Goal: Transaction & Acquisition: Purchase product/service

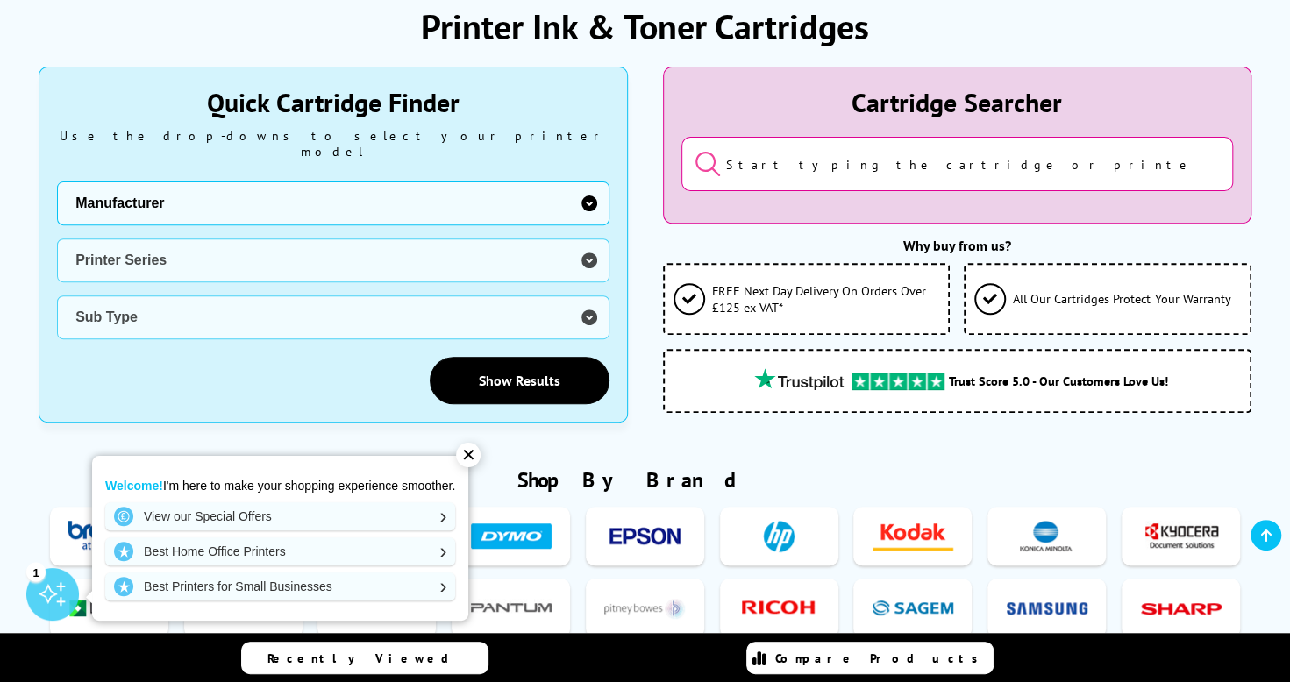
scroll to position [263, 0]
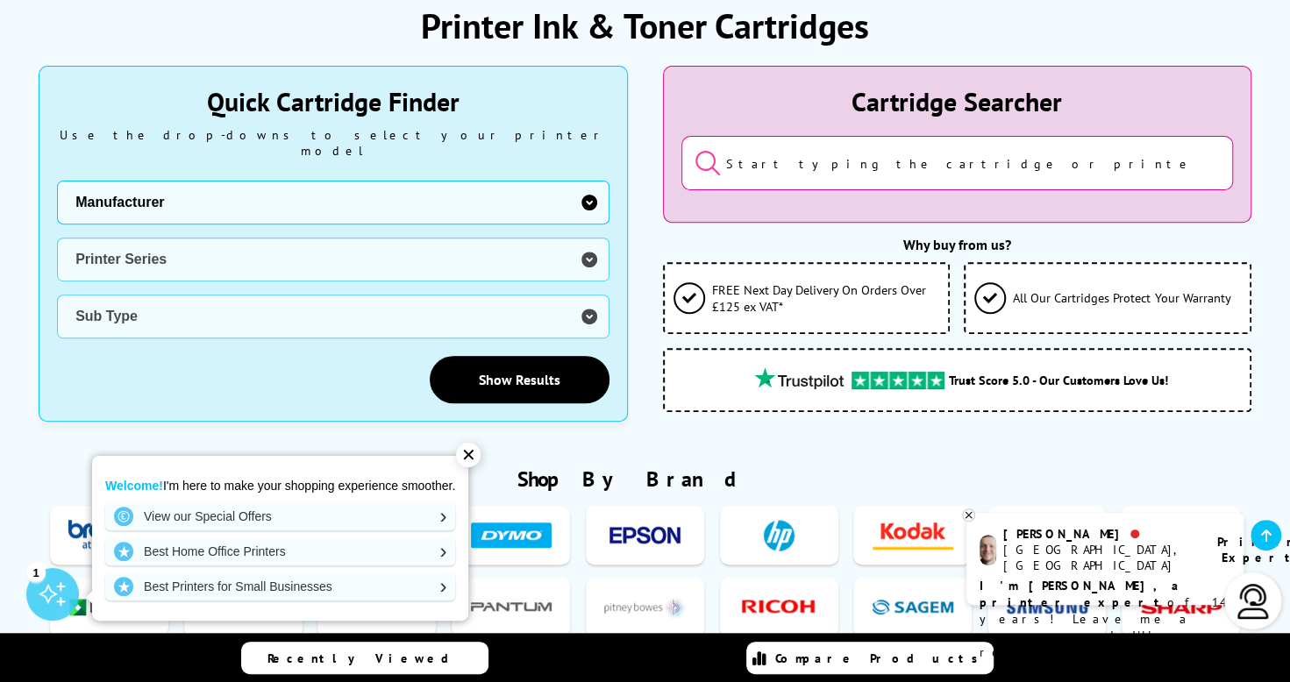
click at [814, 175] on input "search" at bounding box center [957, 163] width 552 height 54
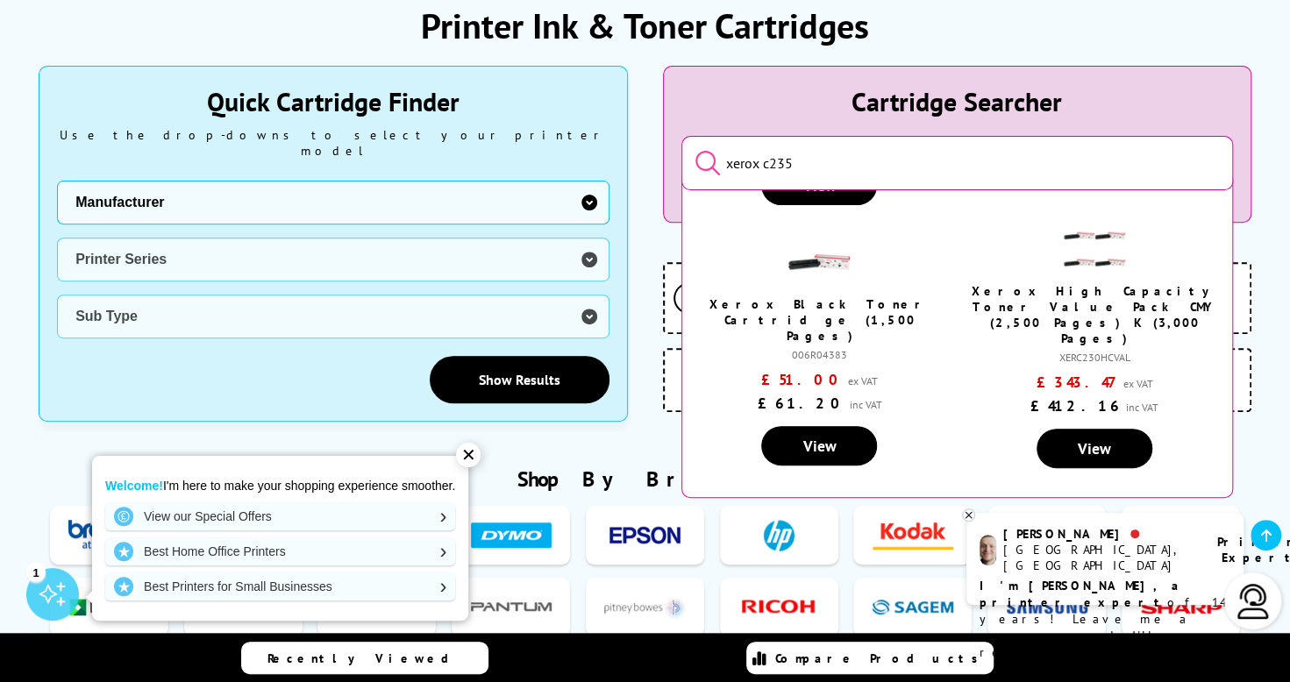
scroll to position [242, 0]
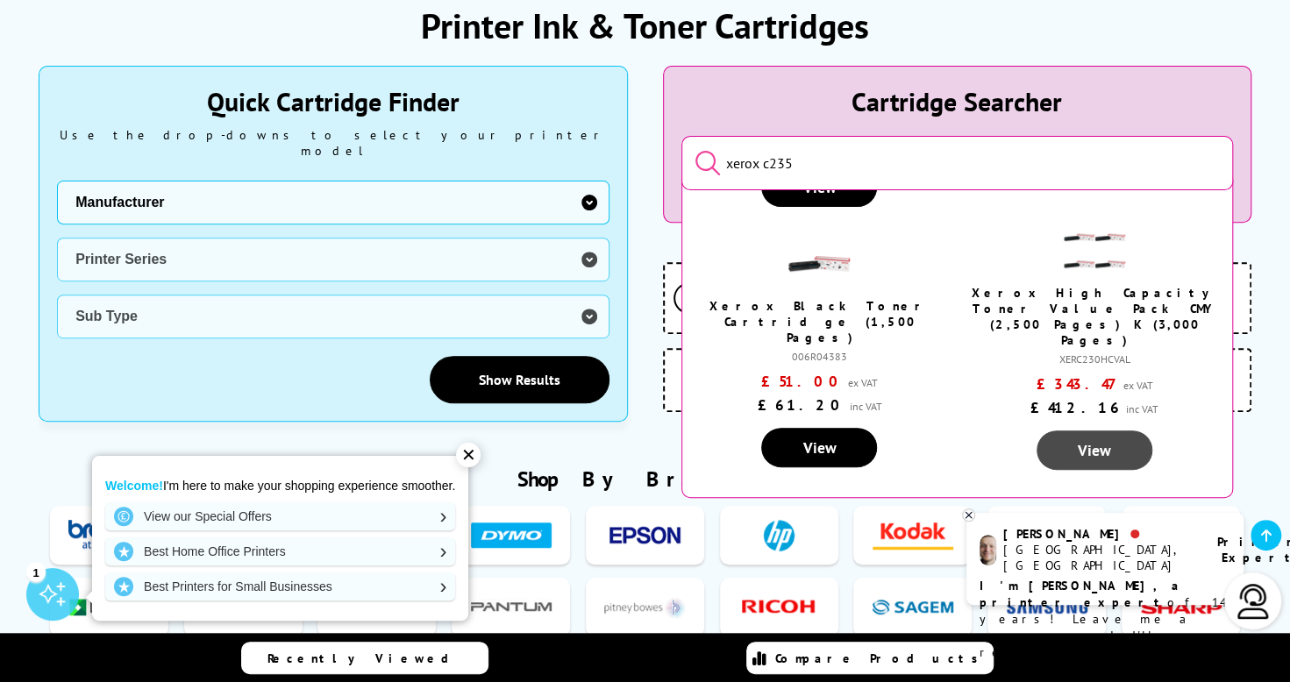
type input "xerox c235"
click at [1062, 431] on link "View" at bounding box center [1095, 450] width 116 height 39
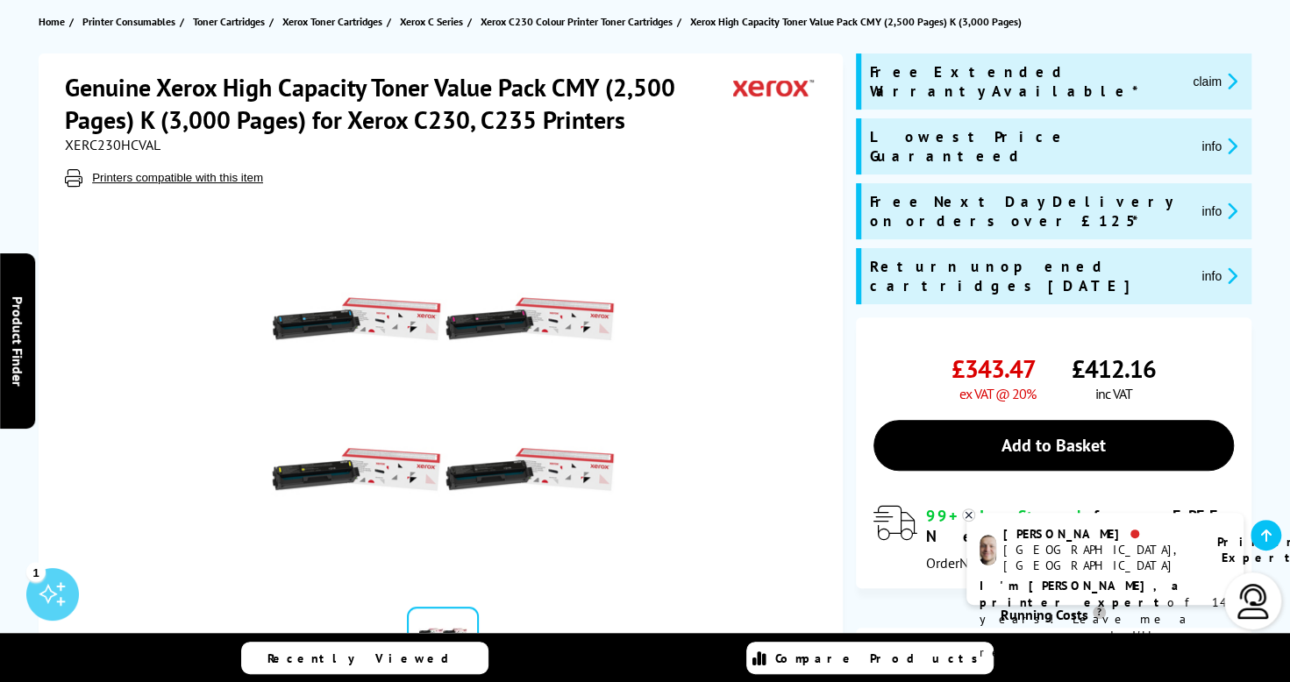
scroll to position [199, 0]
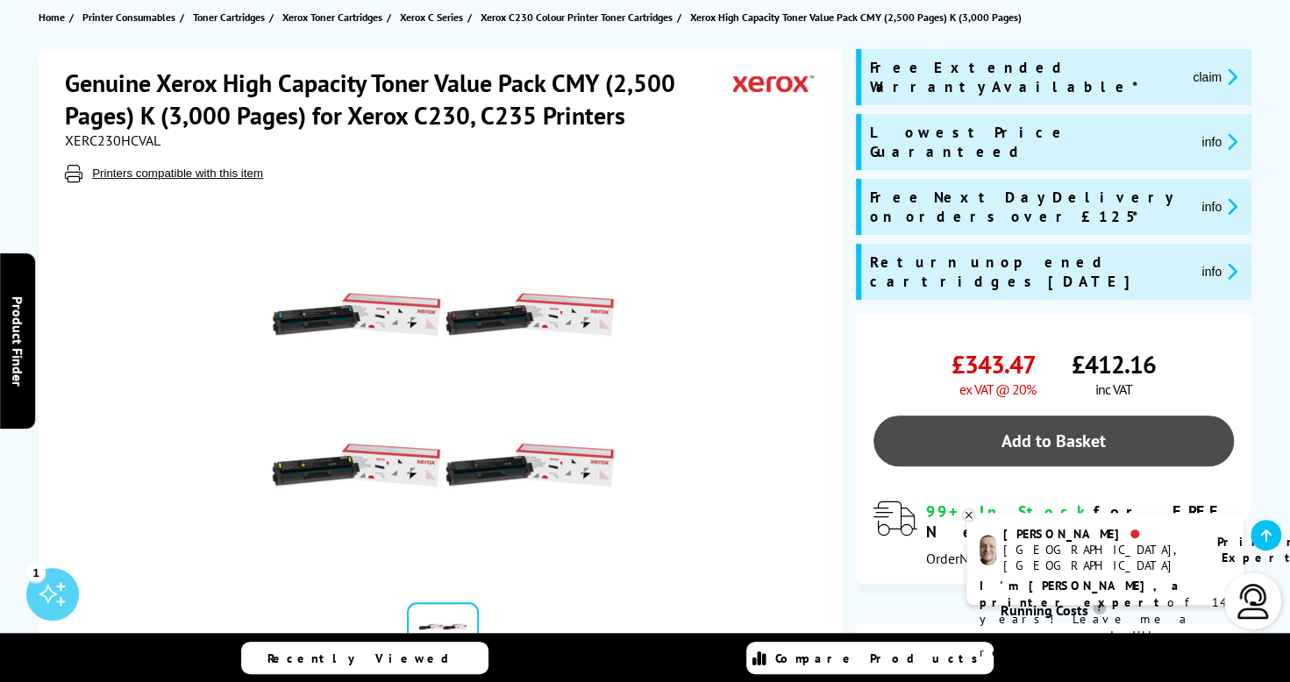
click at [1035, 416] on link "Add to Basket" at bounding box center [1054, 441] width 360 height 51
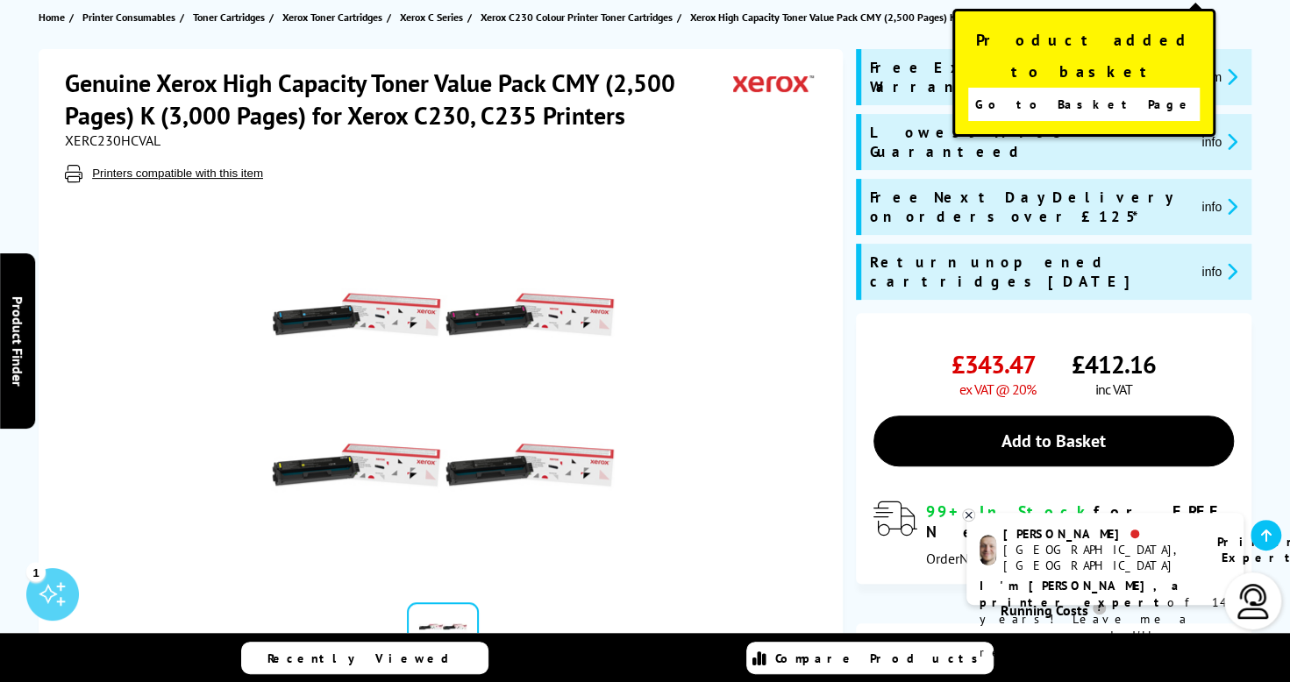
scroll to position [0, 0]
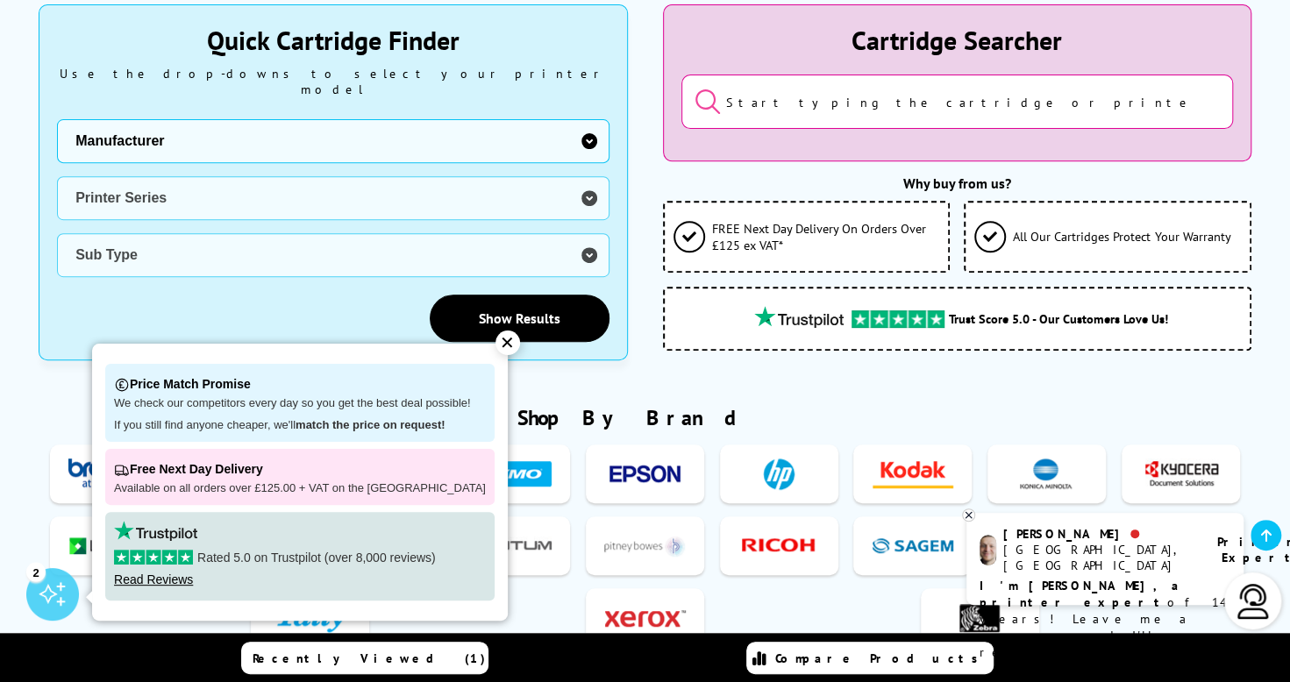
scroll to position [321, 0]
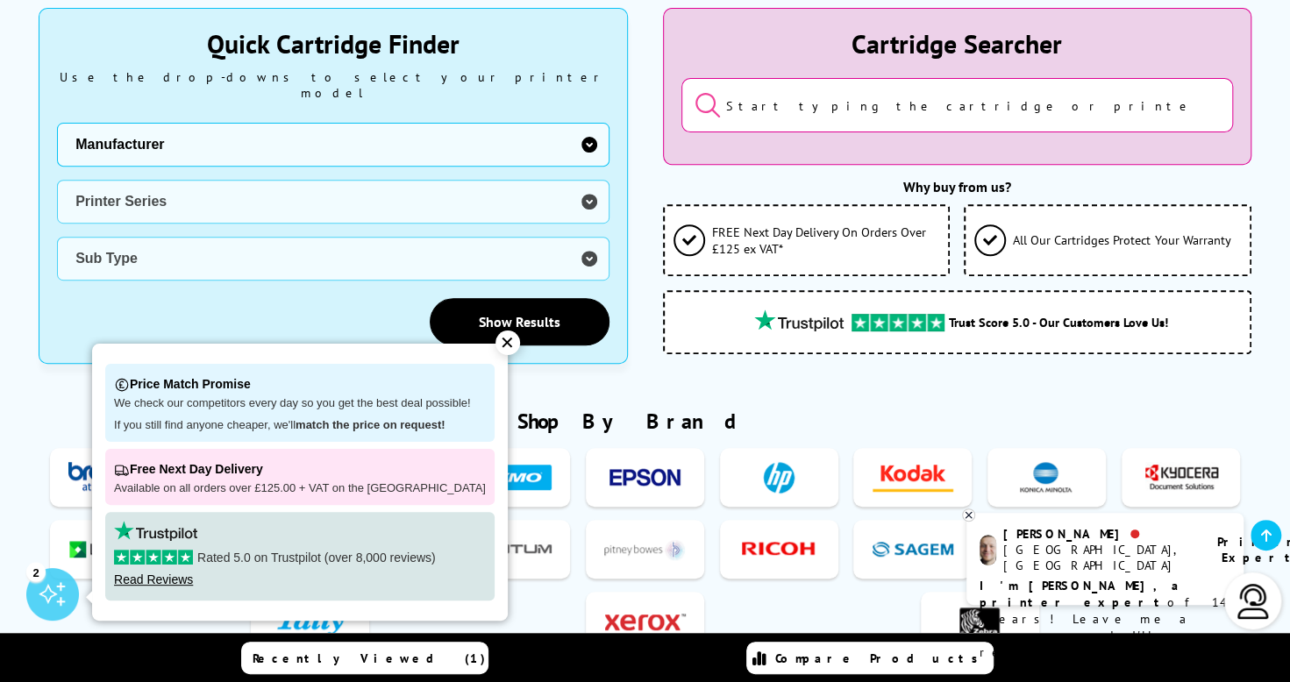
click at [921, 95] on input "search" at bounding box center [957, 105] width 552 height 54
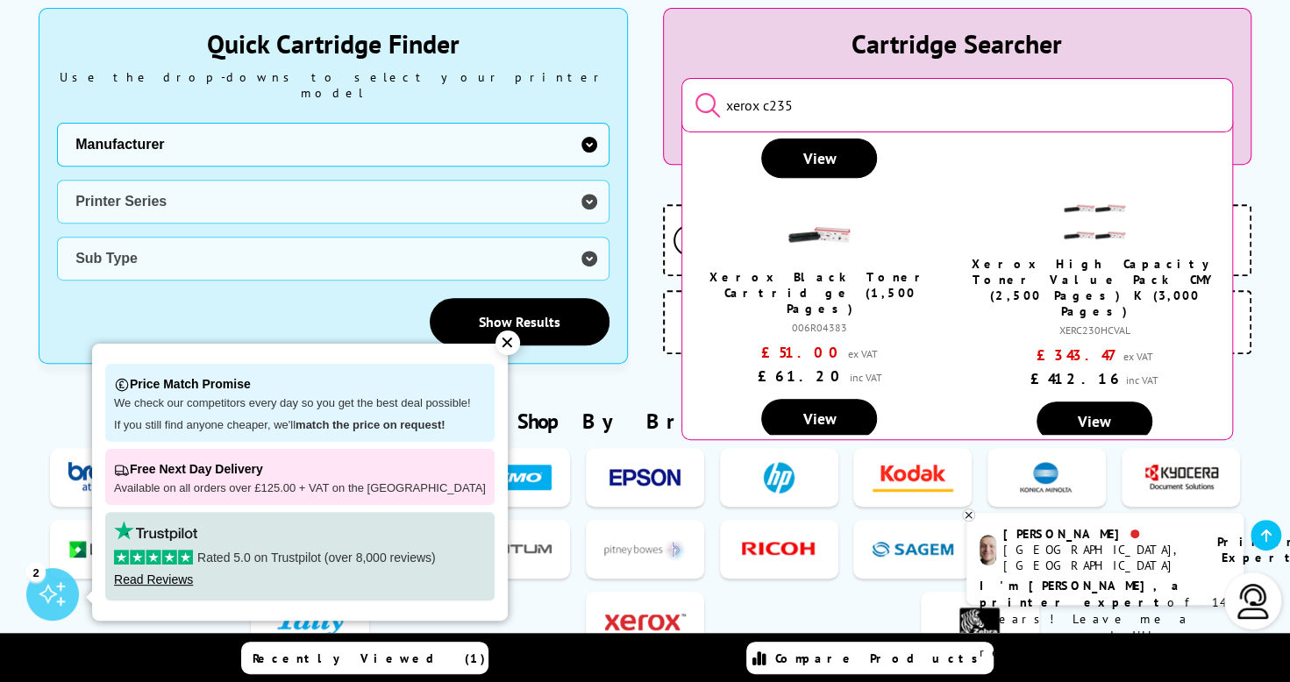
scroll to position [214, 0]
type input "xerox c235"
click at [830, 398] on link "View" at bounding box center [819, 417] width 116 height 39
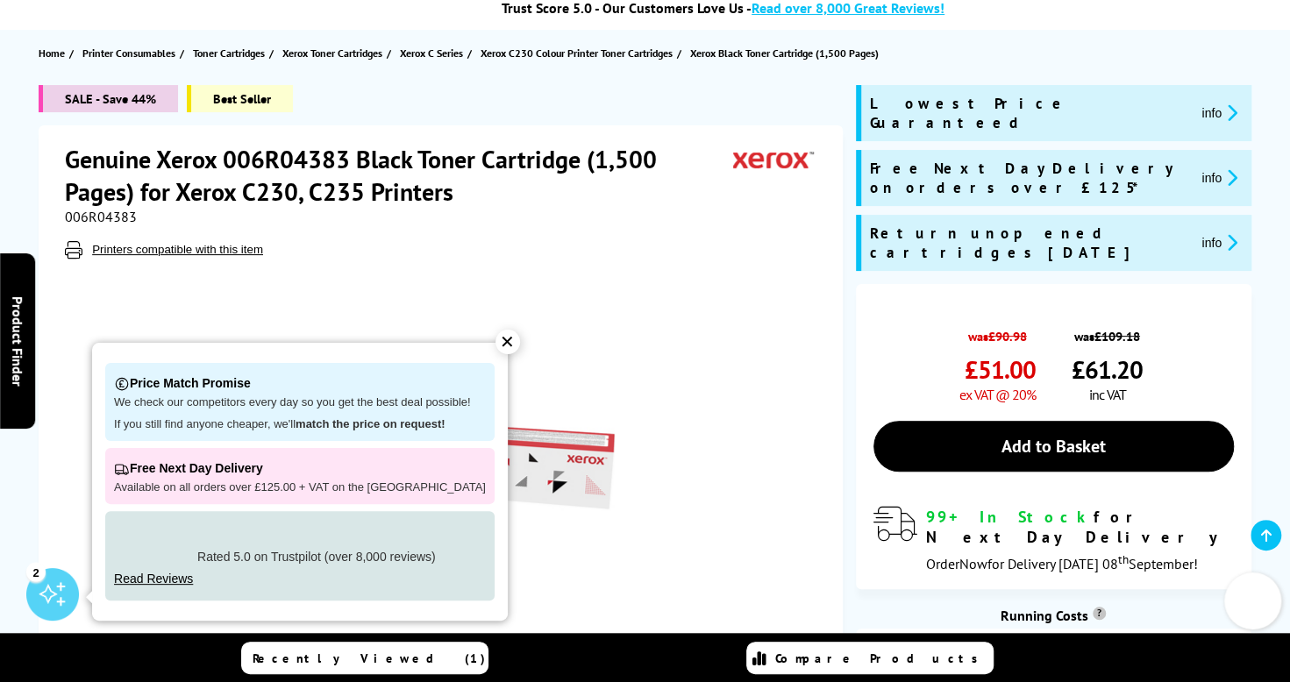
scroll to position [164, 0]
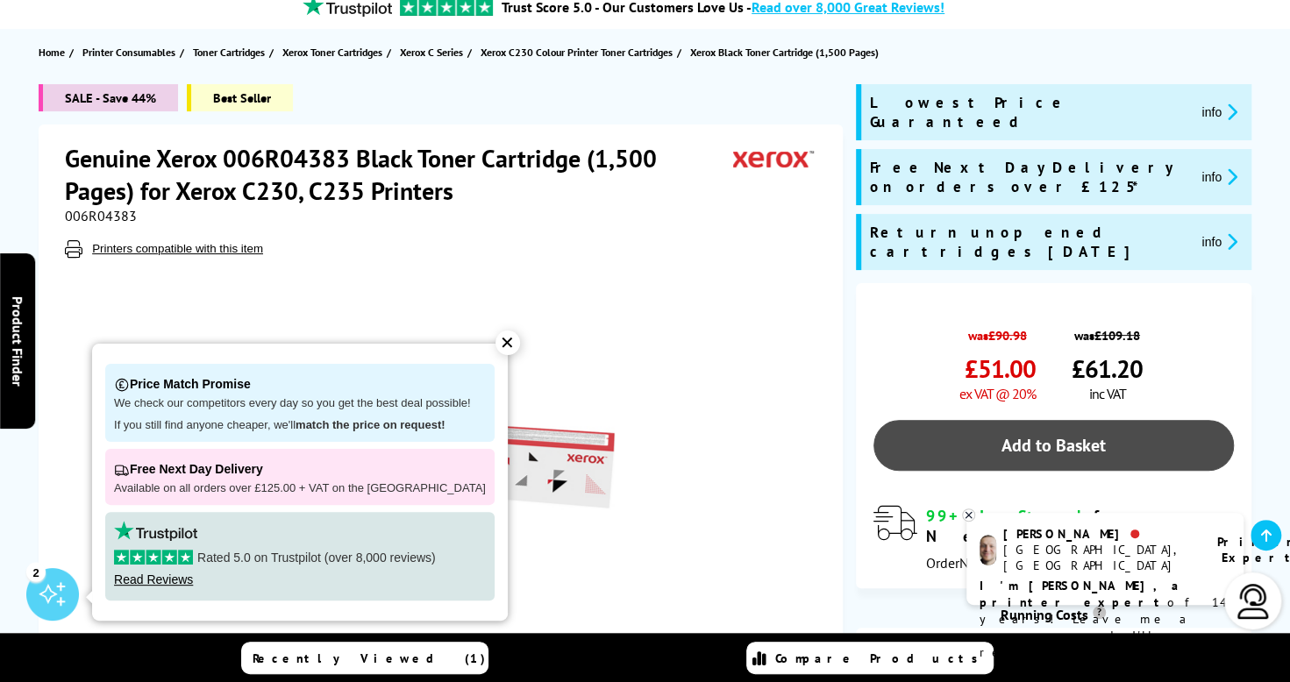
click at [996, 420] on link "Add to Basket" at bounding box center [1054, 445] width 360 height 51
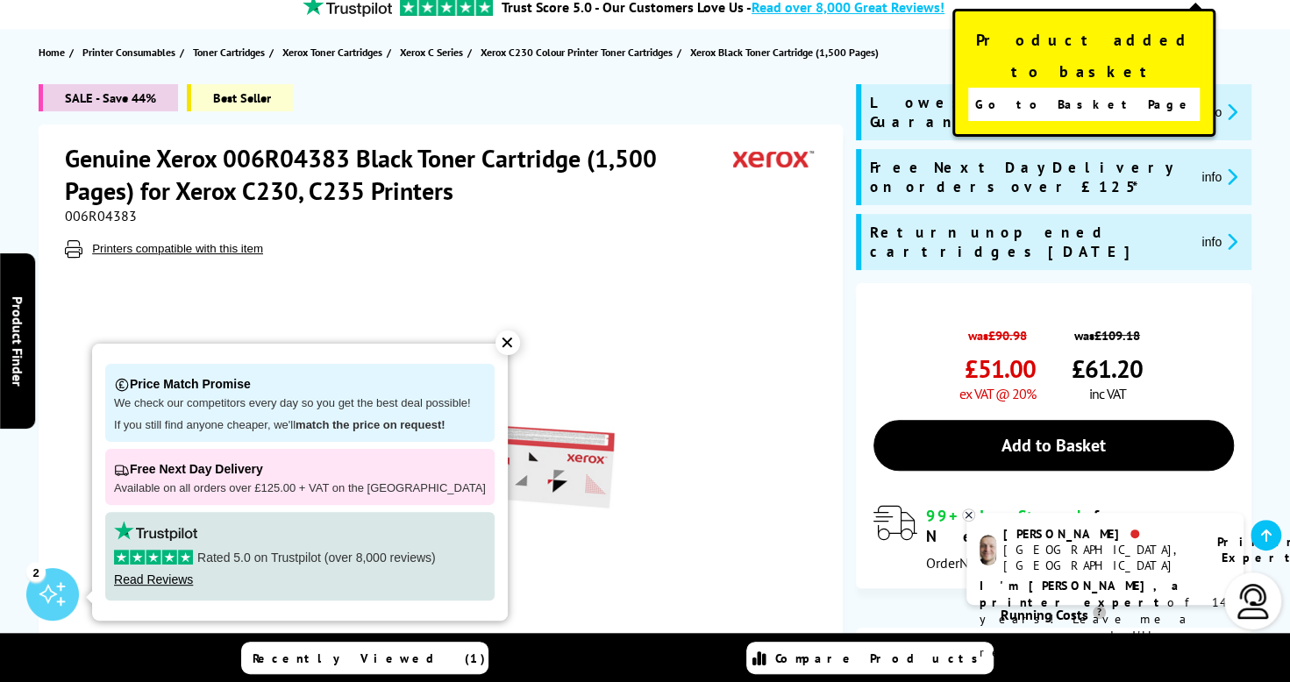
click at [496, 337] on div "✕" at bounding box center [508, 343] width 25 height 25
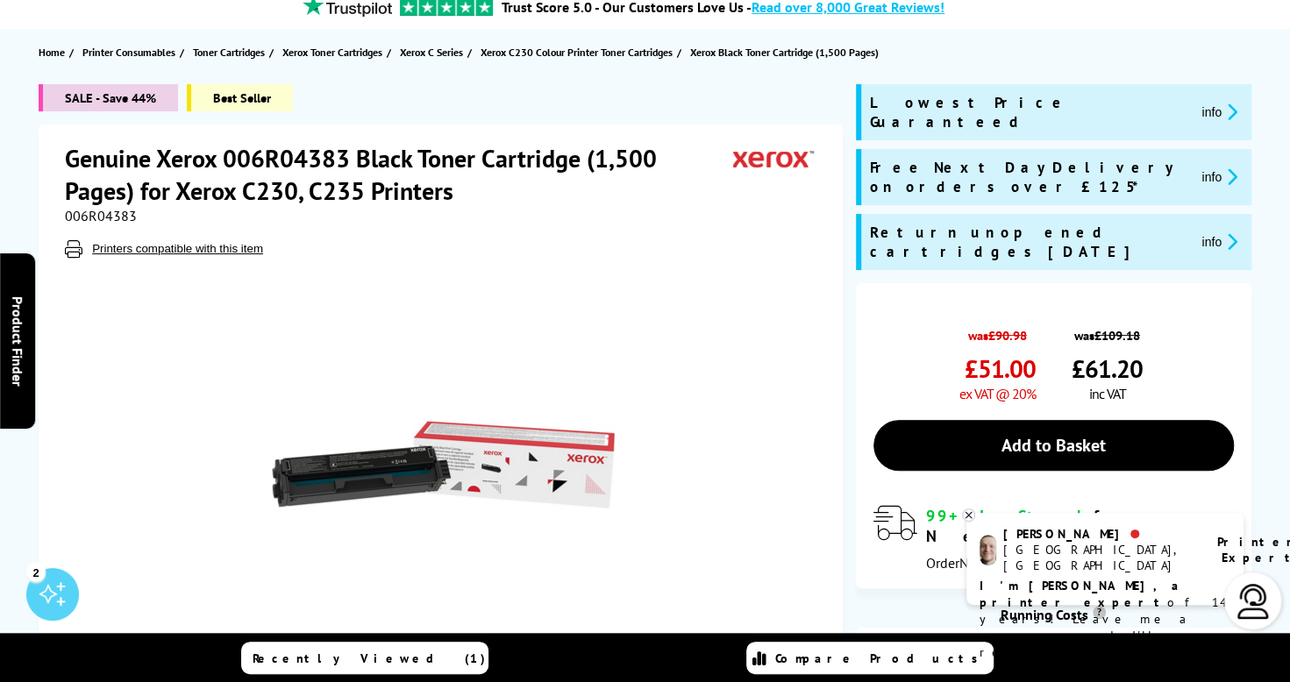
scroll to position [0, 0]
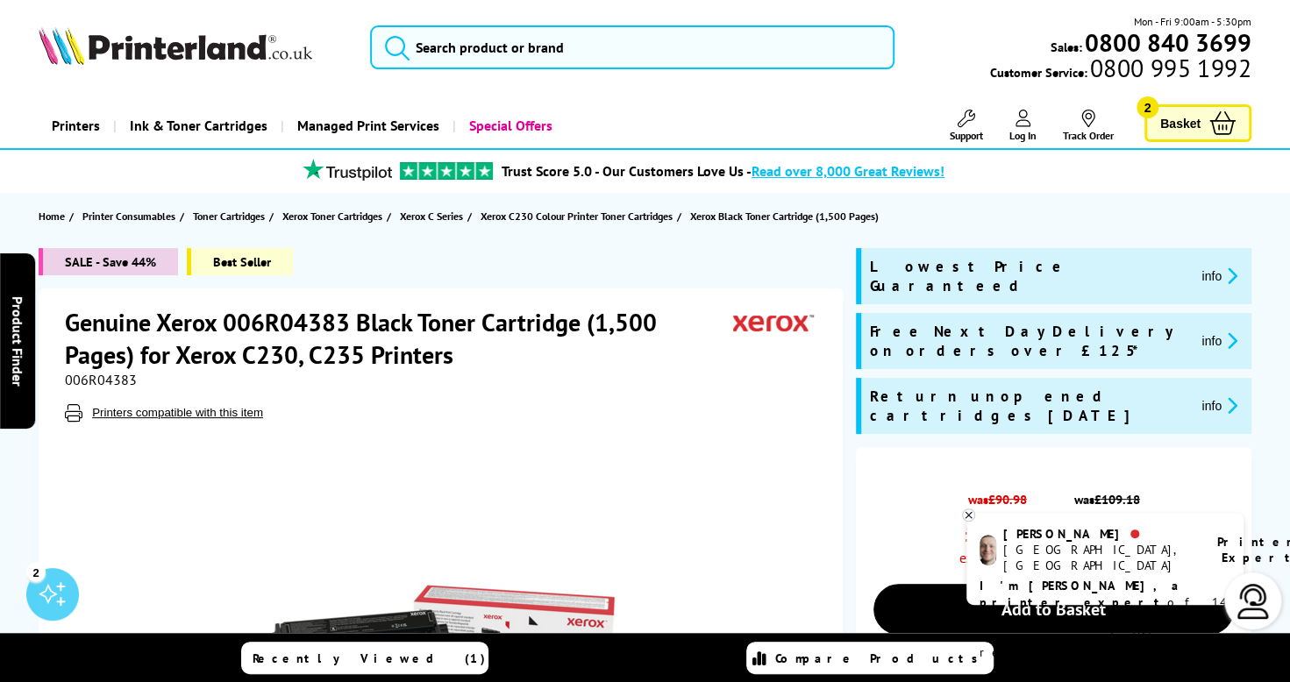
click at [1171, 130] on span "Basket" at bounding box center [1180, 123] width 40 height 24
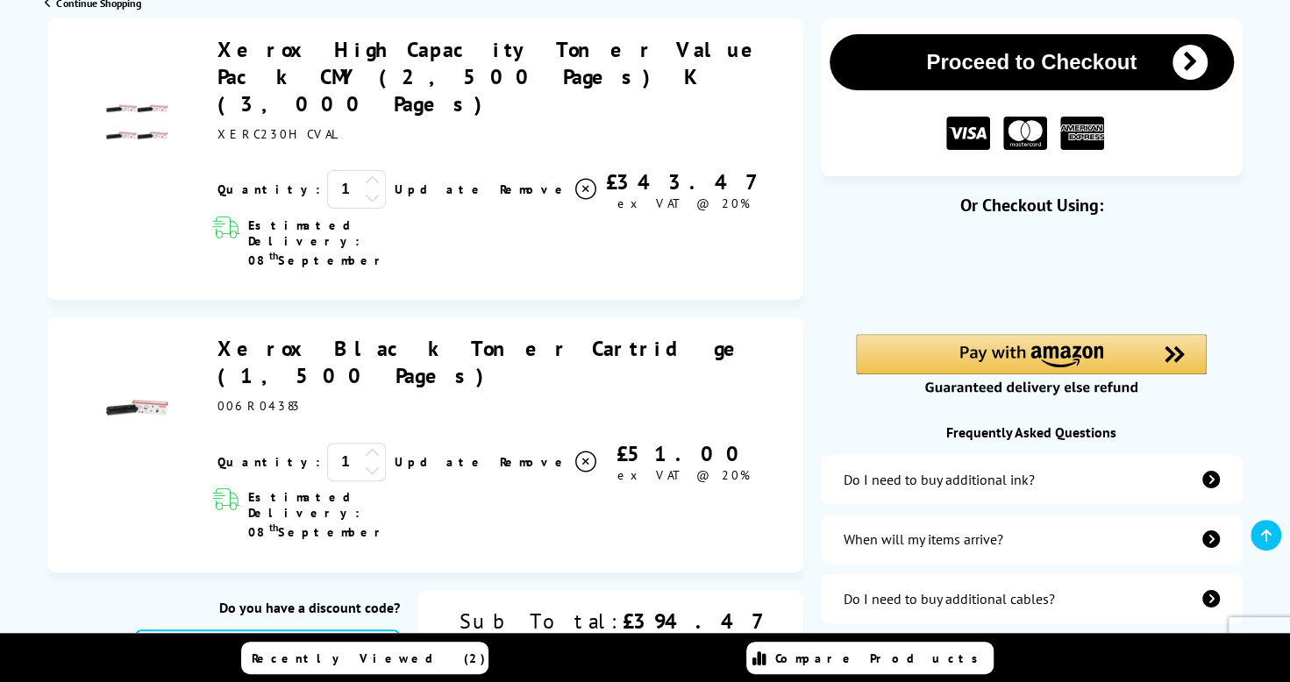
scroll to position [255, 0]
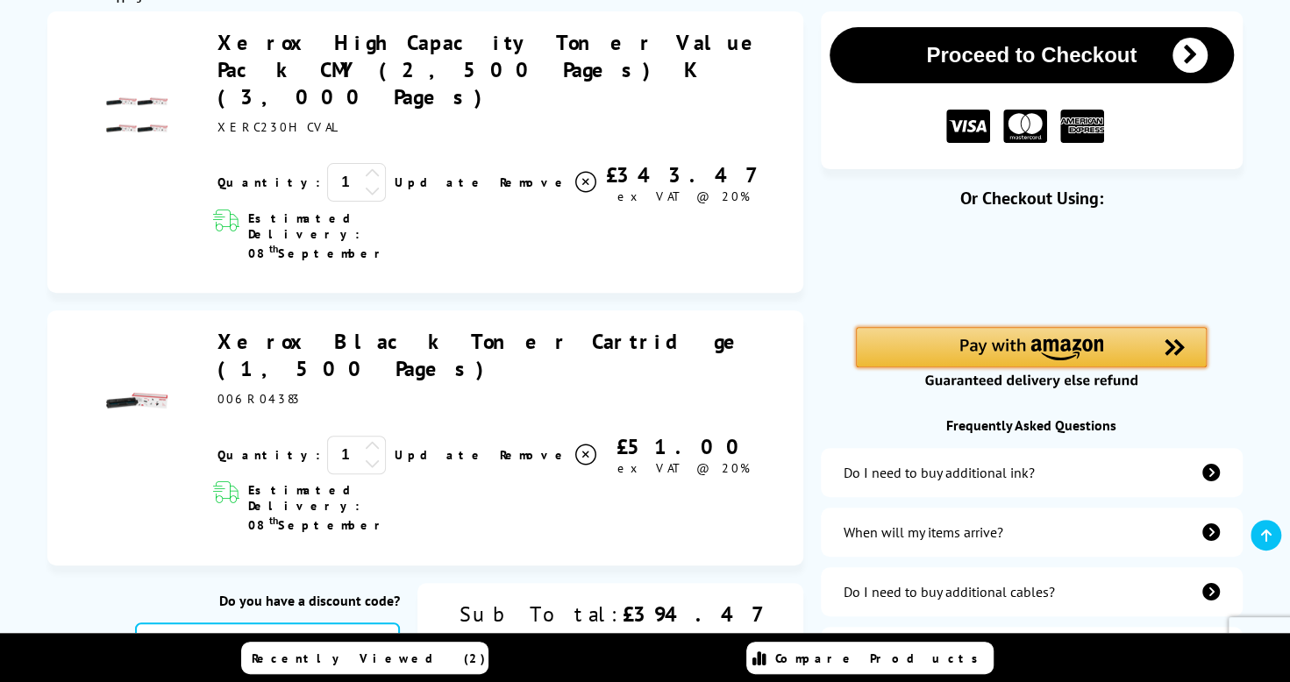
click at [1005, 342] on img "Amazon Pay - Use your Amazon account" at bounding box center [1031, 350] width 144 height 22
